Goal: Task Accomplishment & Management: Use online tool/utility

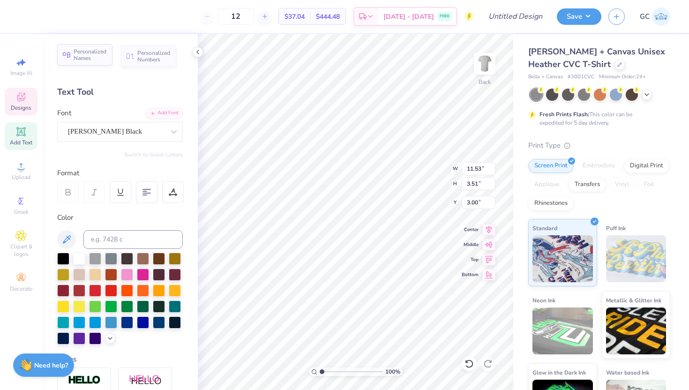
type input "11.53"
type input "3.51"
type input "3.00"
type input "4.61"
type input "0.63"
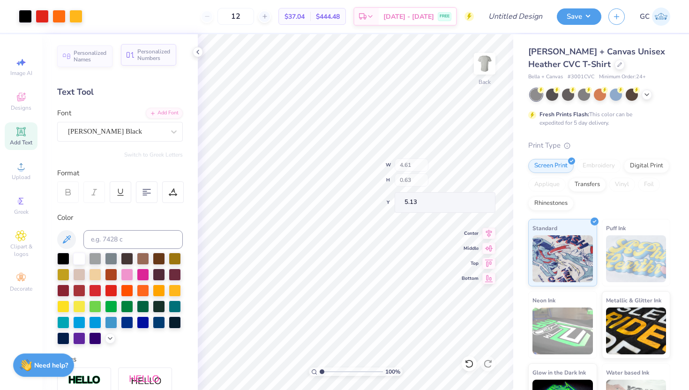
type input "4.75"
click at [19, 101] on icon at bounding box center [20, 96] width 11 height 11
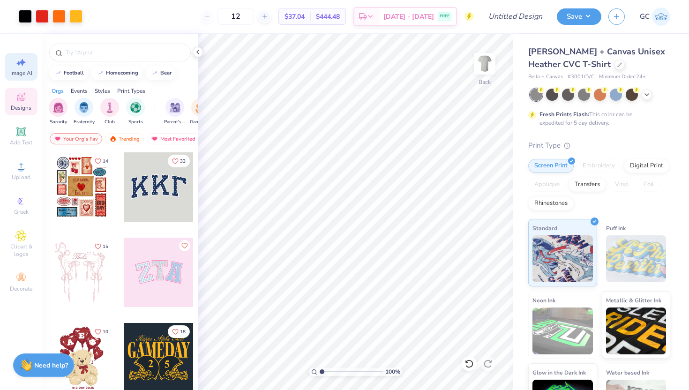
click at [19, 70] on span "Image AI" at bounding box center [21, 73] width 22 height 8
select select "4"
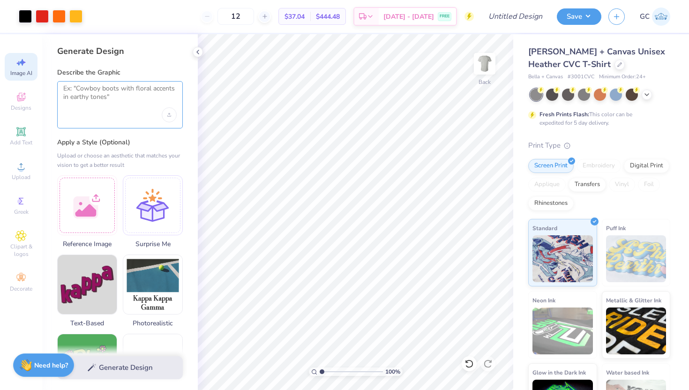
click at [101, 96] on textarea at bounding box center [119, 95] width 113 height 23
click at [142, 199] on div at bounding box center [153, 204] width 60 height 60
click at [128, 115] on div at bounding box center [120, 104] width 126 height 47
click at [127, 95] on textarea at bounding box center [119, 95] width 113 height 23
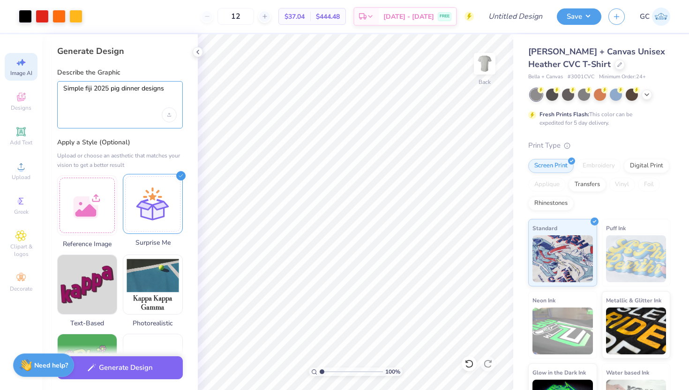
type textarea "Simple fiji 2025 pig dinner designs"
click at [148, 196] on div at bounding box center [153, 204] width 60 height 60
click at [128, 178] on div at bounding box center [153, 204] width 60 height 60
click at [126, 122] on div "Simple fiji 2025 pig dinner designs" at bounding box center [120, 104] width 126 height 47
click at [169, 114] on icon "Upload image" at bounding box center [169, 115] width 4 height 4
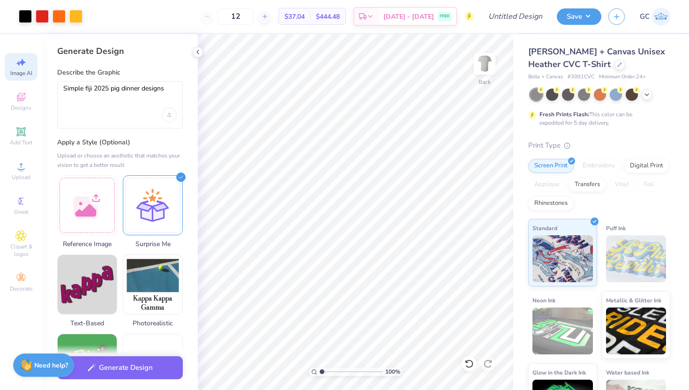
click at [102, 115] on div "Simple fiji 2025 pig dinner designs" at bounding box center [120, 104] width 126 height 47
click at [96, 166] on div "Upload or choose an aesthetic that matches your vision to get a better result" at bounding box center [120, 160] width 126 height 19
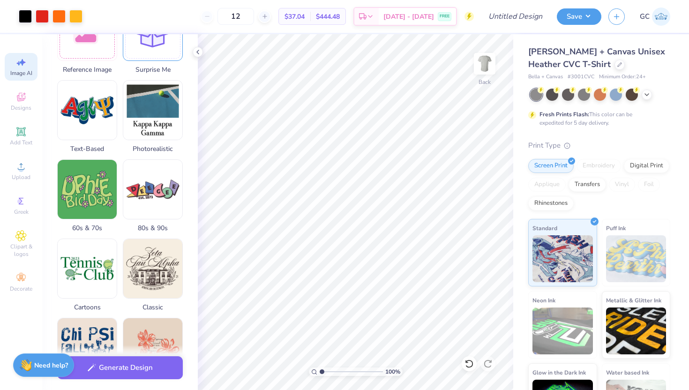
scroll to position [175, 0]
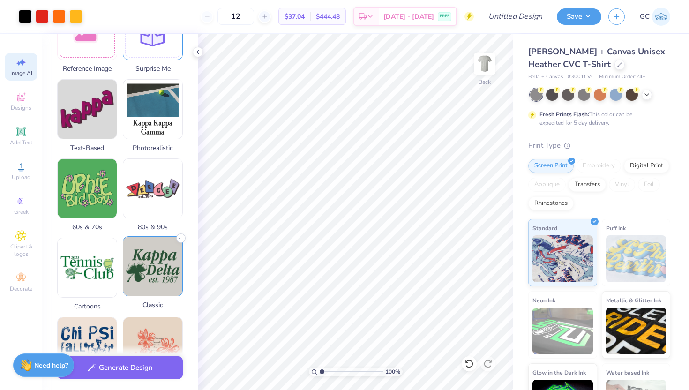
click at [158, 273] on img at bounding box center [152, 266] width 59 height 59
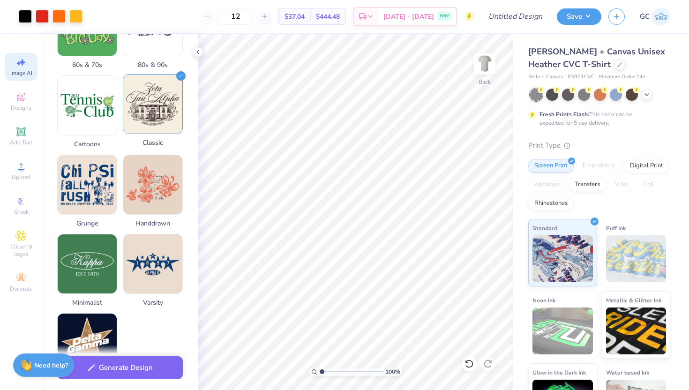
scroll to position [412, 0]
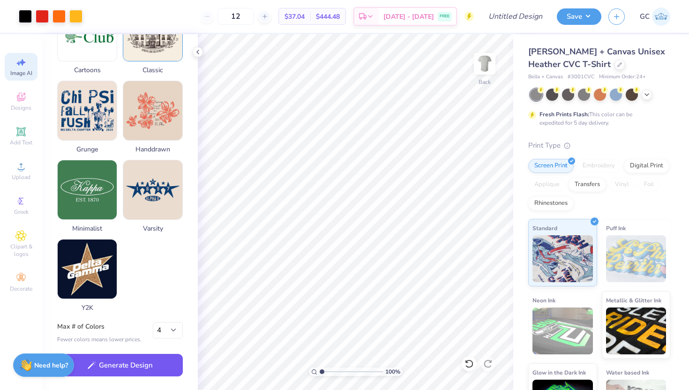
click at [143, 364] on button "Generate Design" at bounding box center [120, 365] width 126 height 23
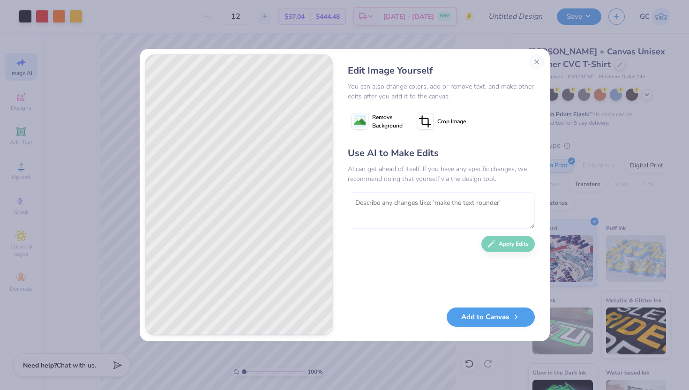
click at [383, 193] on textarea at bounding box center [441, 210] width 187 height 37
click at [380, 201] on textarea at bounding box center [441, 210] width 187 height 37
click at [380, 201] on textarea "To enrich screen reader interactions, please activate Accessibility in Grammarl…" at bounding box center [441, 210] width 187 height 37
click at [537, 65] on button "Close" at bounding box center [536, 61] width 15 height 15
click at [536, 63] on span "[PERSON_NAME] + Canvas Unisex Heather CVC T-Shirt" at bounding box center [596, 58] width 137 height 24
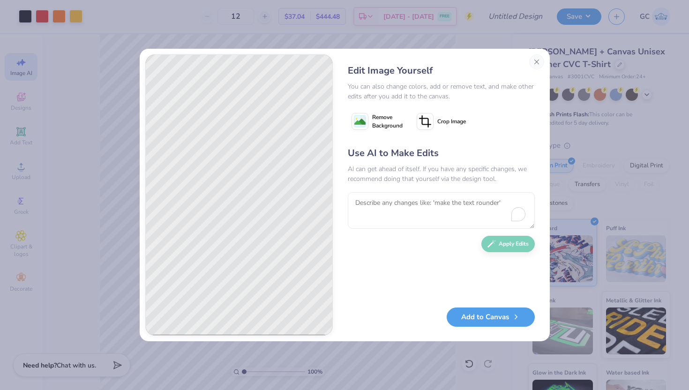
click at [539, 63] on span "[PERSON_NAME] + Canvas Unisex Heather CVC T-Shirt" at bounding box center [596, 58] width 137 height 24
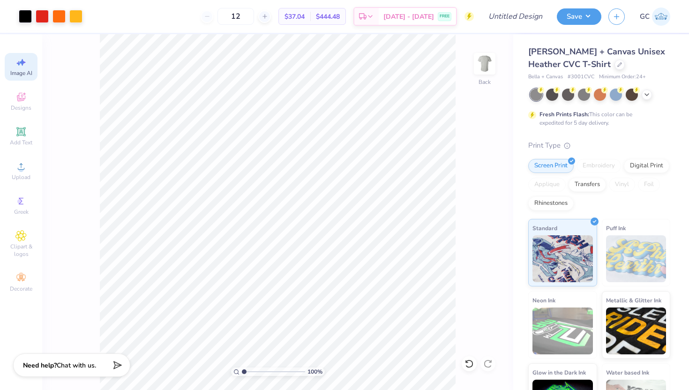
scroll to position [0, 21]
click at [29, 96] on div "Designs" at bounding box center [21, 102] width 33 height 28
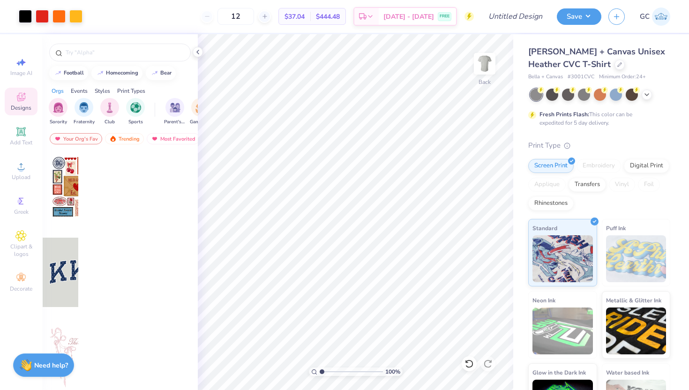
scroll to position [0, 0]
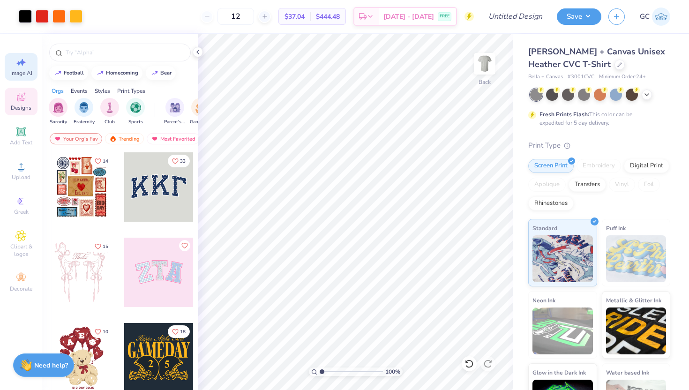
click at [27, 58] on div "Image AI" at bounding box center [21, 67] width 33 height 28
select select "4"
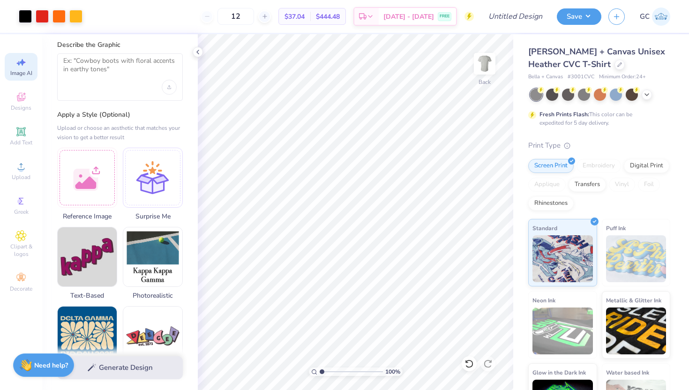
scroll to position [23, 0]
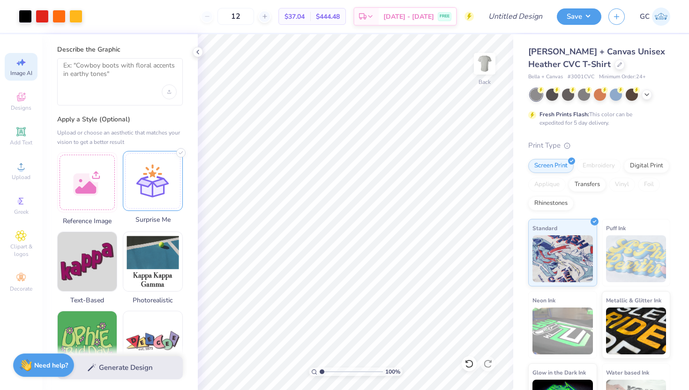
click at [153, 197] on div at bounding box center [153, 181] width 60 height 60
click at [139, 73] on textarea at bounding box center [119, 72] width 113 height 23
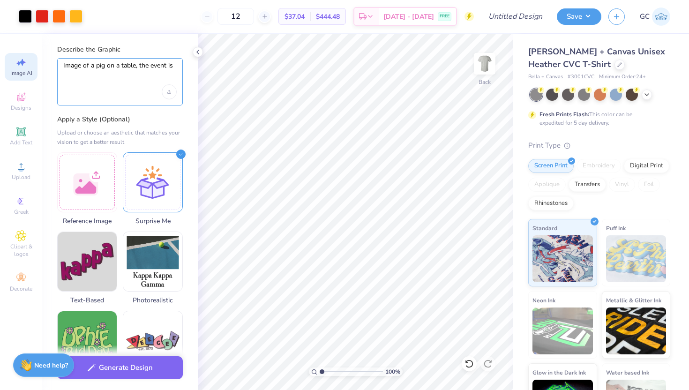
click at [134, 66] on textarea "Image of a pig on a table, the event is" at bounding box center [119, 72] width 113 height 23
click at [135, 66] on textarea "Image of a pig on a table, the event is" at bounding box center [119, 72] width 113 height 23
click at [66, 75] on textarea "Image of a pig on a table with an appl ein its mouth, the event is" at bounding box center [119, 72] width 113 height 23
click at [156, 76] on textarea "Image of a pig on a table with an apple in its mouth, the event is" at bounding box center [119, 72] width 113 height 23
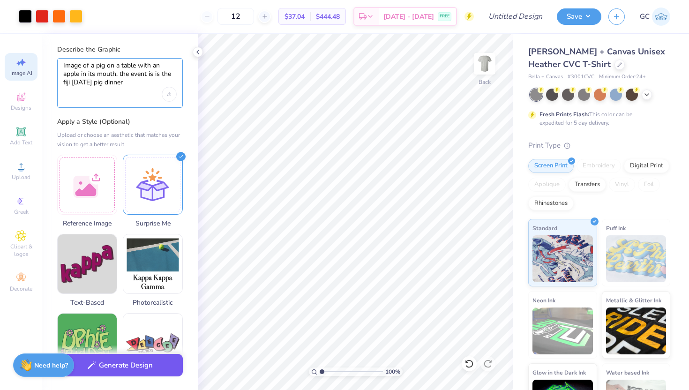
type textarea "Image of a pig on a table with an apple in its mouth, the event is is the fiji …"
click at [105, 368] on button "Generate Design" at bounding box center [120, 365] width 126 height 23
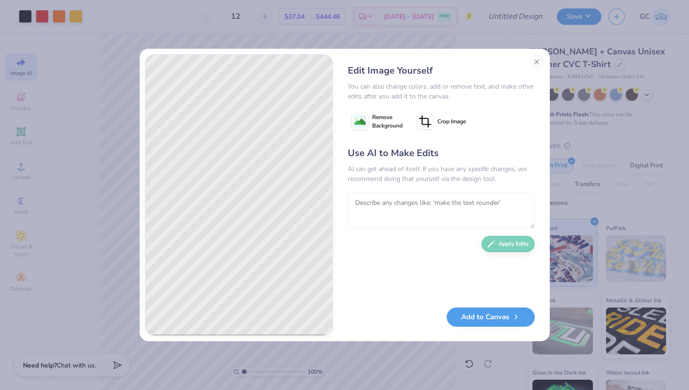
click at [391, 203] on textarea at bounding box center [441, 210] width 187 height 37
click at [389, 209] on textarea at bounding box center [441, 210] width 187 height 37
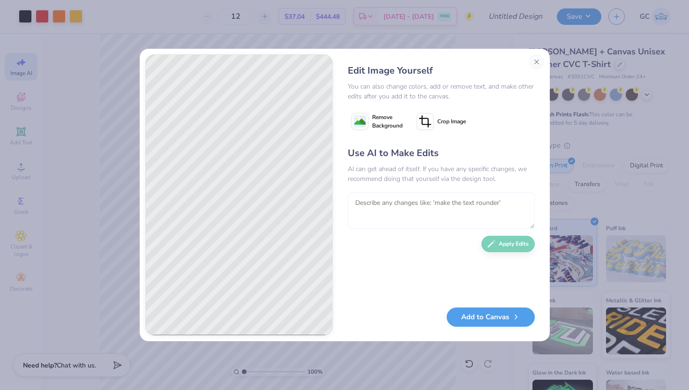
click at [362, 193] on textarea at bounding box center [441, 210] width 187 height 37
click at [362, 207] on textarea at bounding box center [441, 210] width 187 height 37
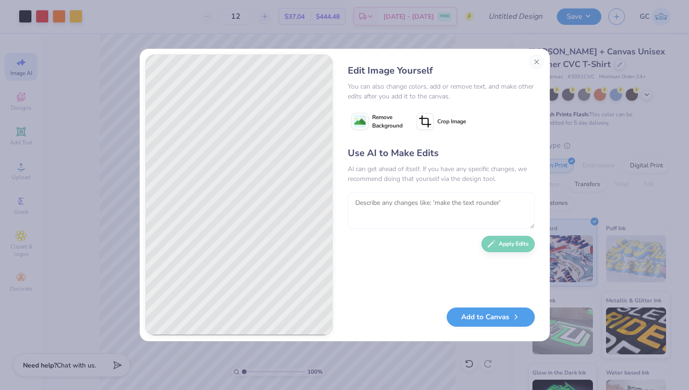
click at [362, 207] on textarea at bounding box center [441, 210] width 187 height 37
click at [505, 248] on div "Use AI to Make Edits AI can get ahead of itself. If you have any specific chang…" at bounding box center [441, 222] width 187 height 152
click at [389, 206] on textarea at bounding box center [441, 210] width 187 height 37
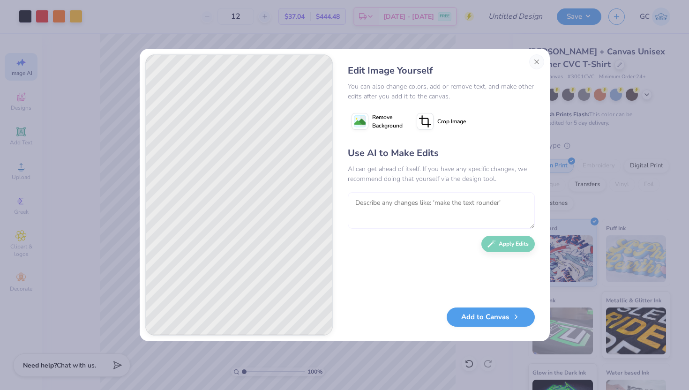
click at [389, 206] on textarea at bounding box center [441, 210] width 187 height 37
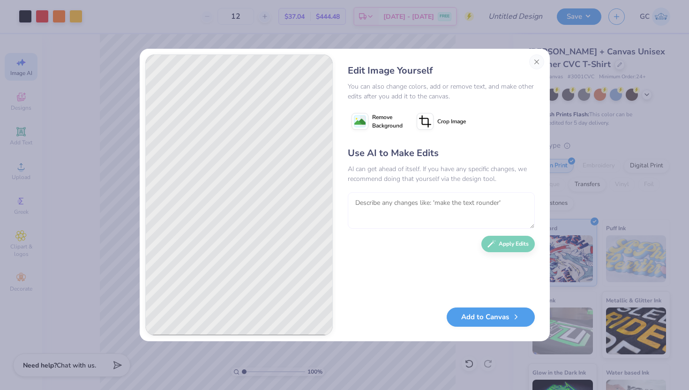
click at [389, 206] on textarea at bounding box center [441, 210] width 187 height 37
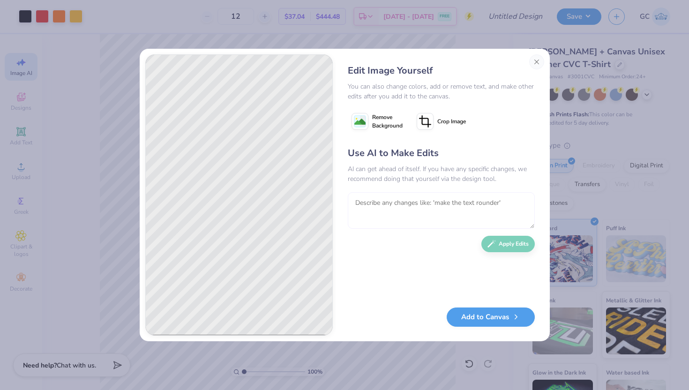
click at [389, 206] on textarea at bounding box center [441, 210] width 187 height 37
drag, startPoint x: 389, startPoint y: 206, endPoint x: 404, endPoint y: 206, distance: 15.5
click at [404, 206] on textarea "To enrich screen reader interactions, please activate Accessibility in Grammarl…" at bounding box center [441, 210] width 187 height 37
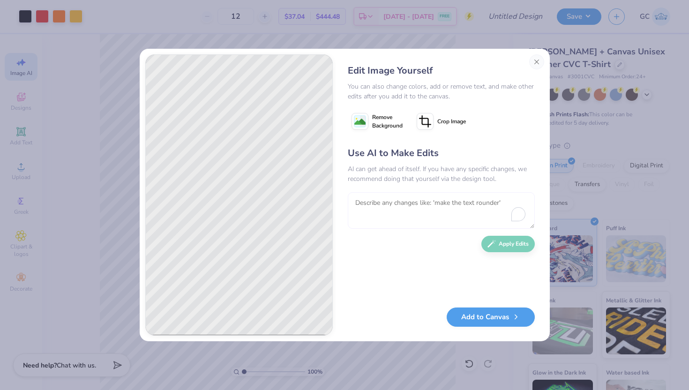
click at [404, 206] on textarea "To enrich screen reader interactions, please activate Accessibility in Grammarl…" at bounding box center [441, 210] width 187 height 37
click at [402, 204] on textarea "To enrich screen reader interactions, please activate Accessibility in Grammarl…" at bounding box center [441, 210] width 187 height 37
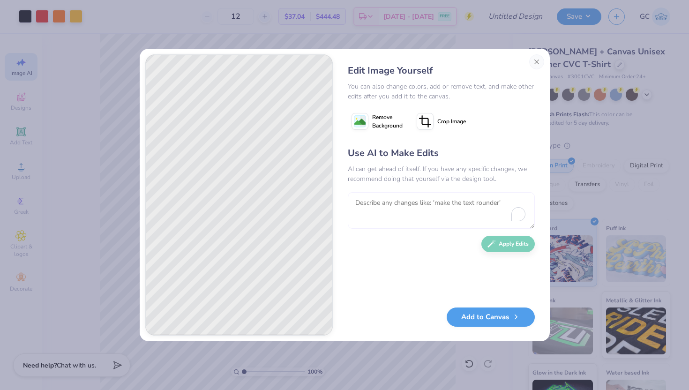
click at [401, 204] on textarea "To enrich screen reader interactions, please activate Accessibility in Grammarl…" at bounding box center [441, 210] width 187 height 37
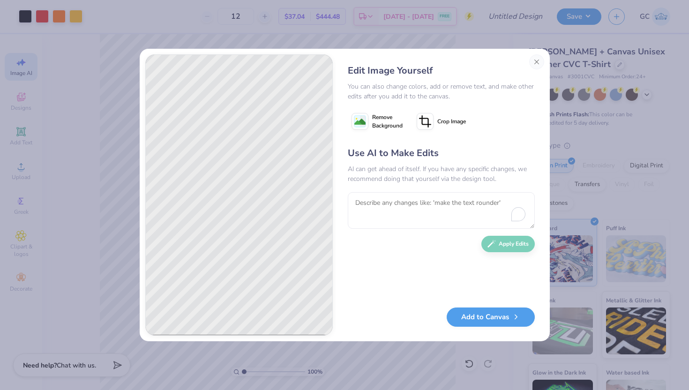
click at [535, 226] on div "Edit Image Yourself You can also change colors, add or remove text, and make ot…" at bounding box center [442, 194] width 206 height 281
click at [481, 201] on textarea "To enrich screen reader interactions, please activate Accessibility in Grammarl…" at bounding box center [441, 210] width 187 height 37
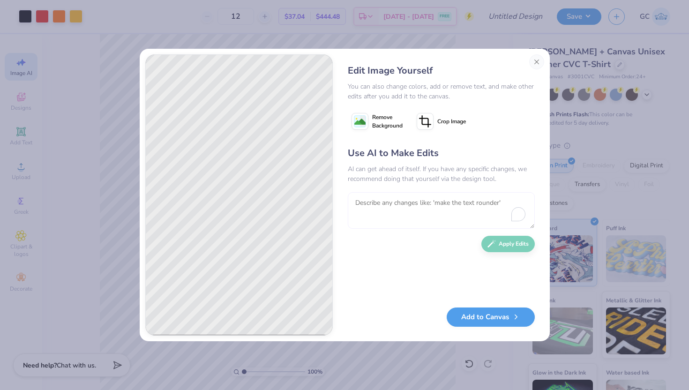
click at [481, 201] on textarea "To enrich screen reader interactions, please activate Accessibility in Grammarl…" at bounding box center [441, 210] width 187 height 37
click at [537, 64] on button "Close" at bounding box center [536, 61] width 15 height 15
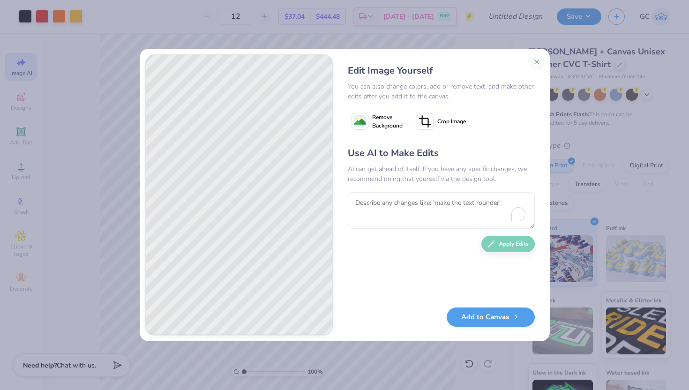
click at [536, 62] on span "[PERSON_NAME] + Canvas Unisex Heather CVC T-Shirt" at bounding box center [596, 58] width 137 height 24
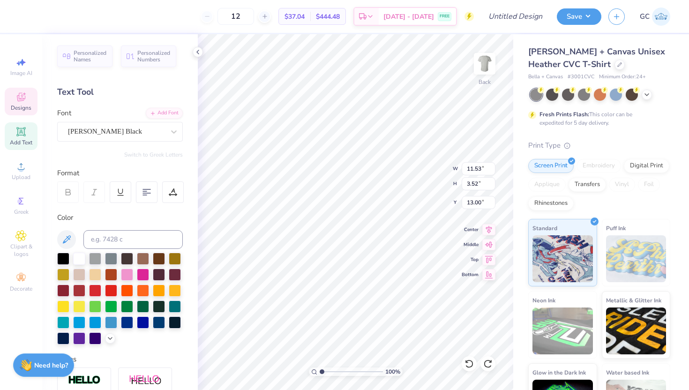
type input "11.53"
type input "3.52"
type input "13.00"
type input "9.59"
type input "2.53"
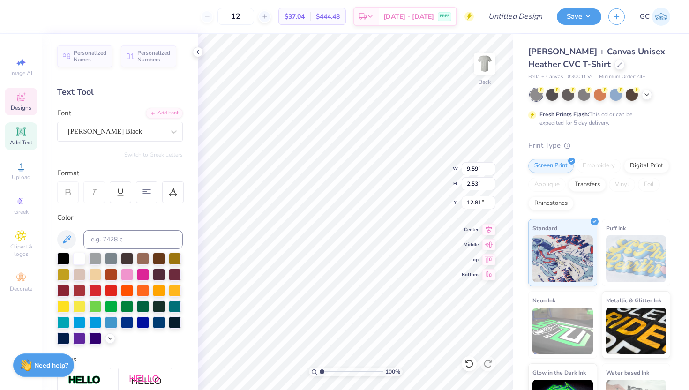
type input "17.96"
type input "3.34"
type input "3.46"
type input "13.00"
